Goal: Task Accomplishment & Management: Complete application form

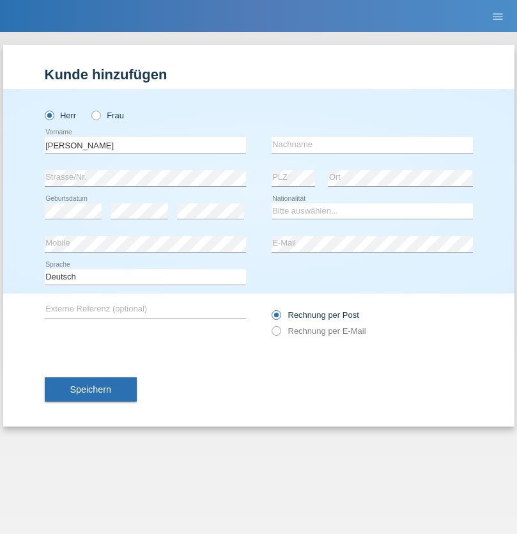
type input "Manuel"
click at [372, 145] on input "text" at bounding box center [372, 145] width 201 height 16
type input "Smiljanic"
select select "CH"
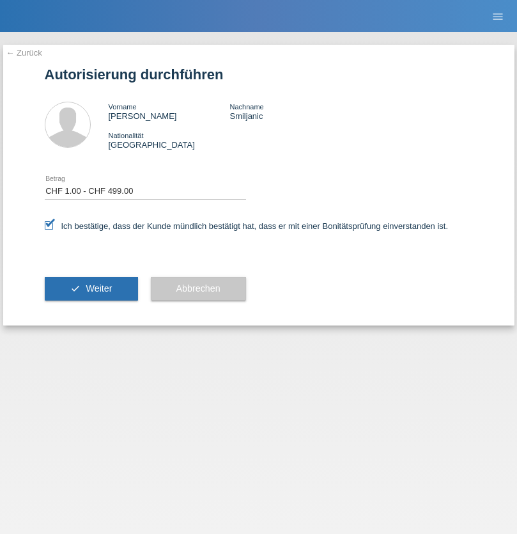
select select "1"
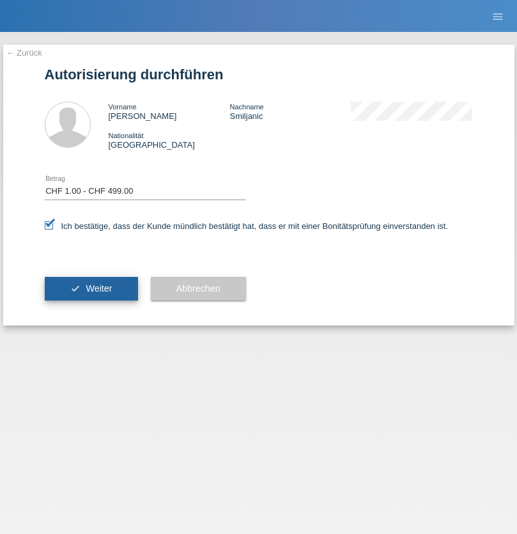
click at [91, 288] on span "Weiter" at bounding box center [99, 288] width 26 height 10
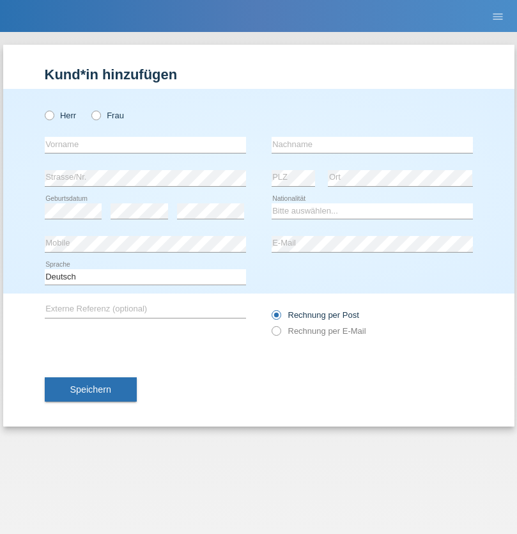
radio input "true"
click at [145, 145] on input "text" at bounding box center [145, 145] width 201 height 16
type input "[PERSON_NAME]"
click at [372, 145] on input "text" at bounding box center [372, 145] width 201 height 16
type input "Gerber"
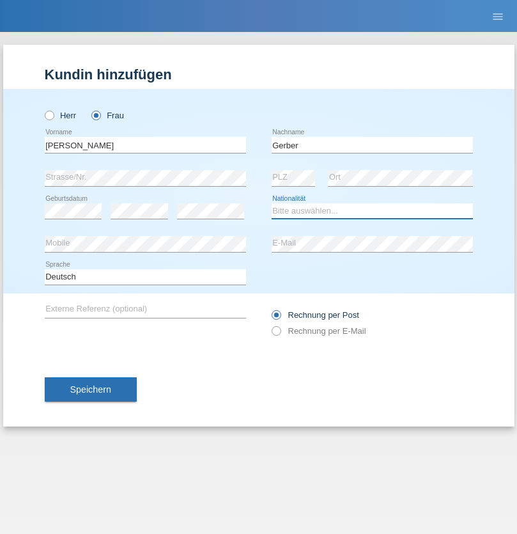
select select "CH"
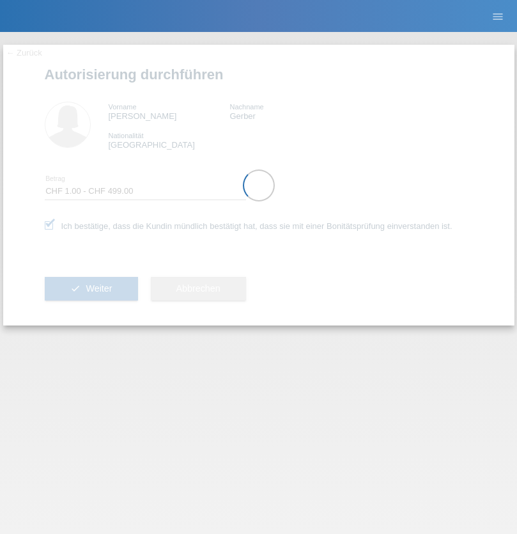
select select "1"
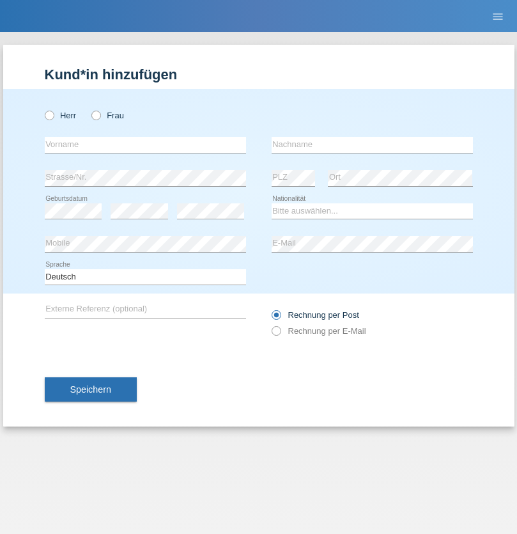
radio input "true"
click at [145, 145] on input "text" at bounding box center [145, 145] width 201 height 16
type input "Stefan"
click at [372, 145] on input "text" at bounding box center [372, 145] width 201 height 16
type input "Gerber"
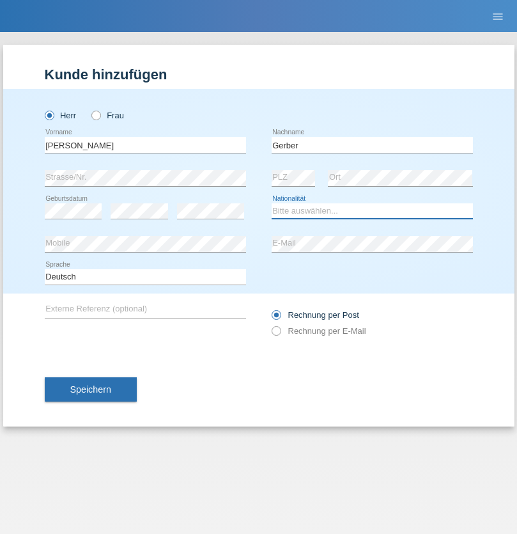
select select "CH"
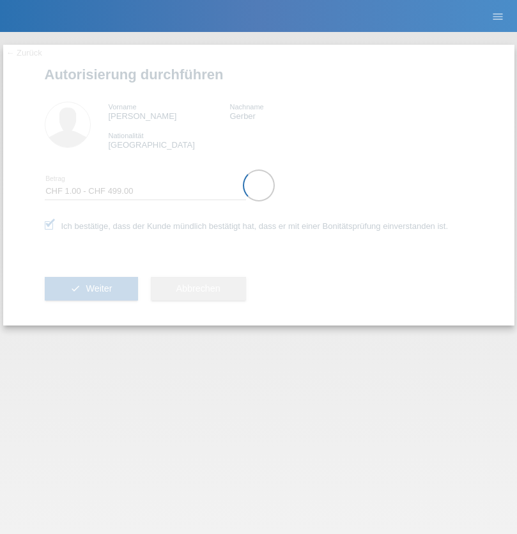
select select "1"
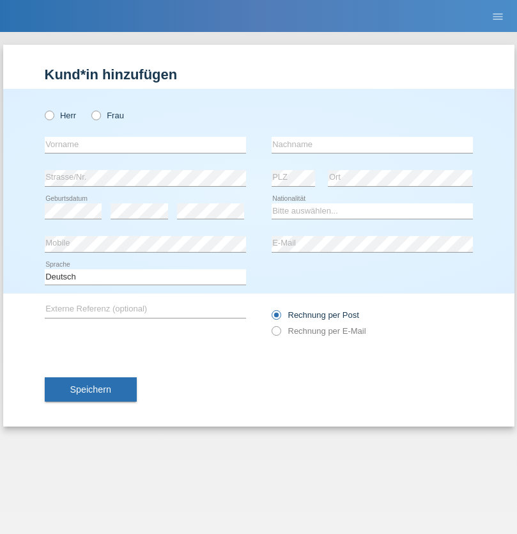
radio input "true"
click at [145, 145] on input "text" at bounding box center [145, 145] width 201 height 16
type input "Mario"
click at [372, 145] on input "text" at bounding box center [372, 145] width 201 height 16
type input "[PERSON_NAME]"
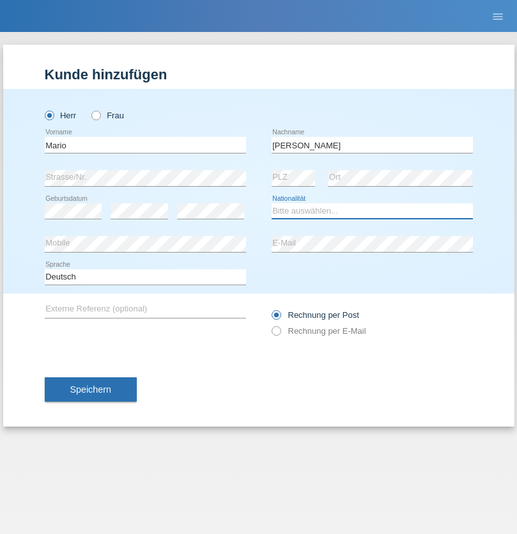
select select "ES"
select select "C"
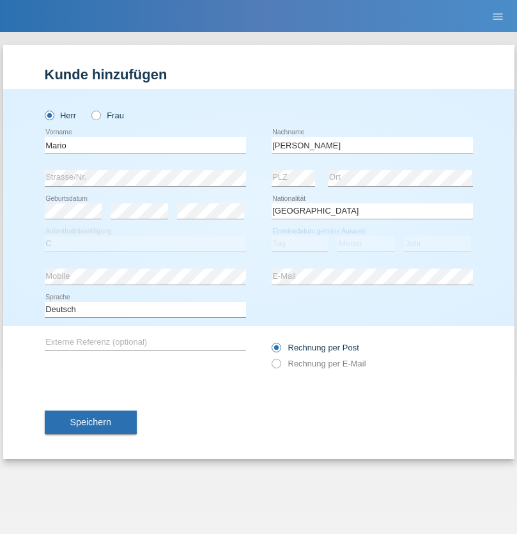
select select "01"
select select "06"
select select "2017"
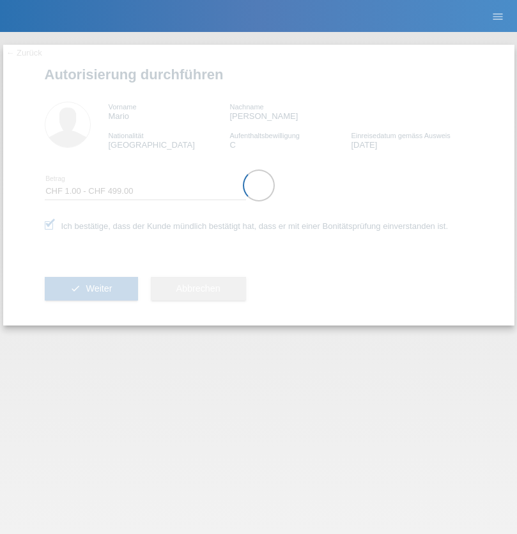
select select "1"
